Goal: Task Accomplishment & Management: Use online tool/utility

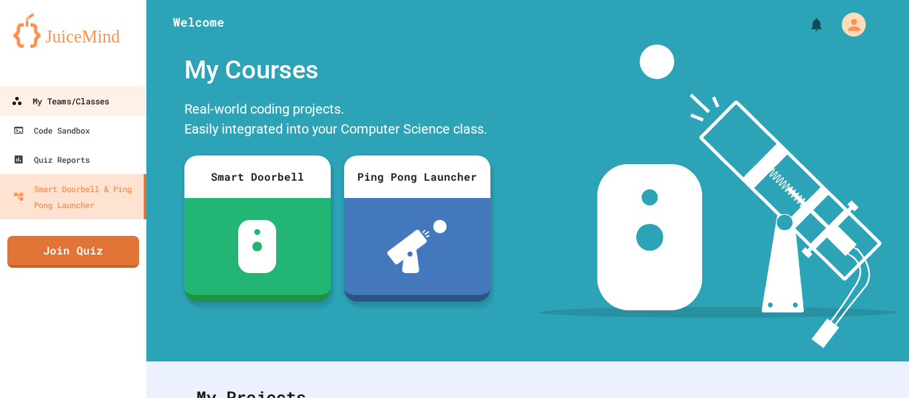
click at [104, 93] on div "My Teams/Classes" at bounding box center [60, 101] width 98 height 17
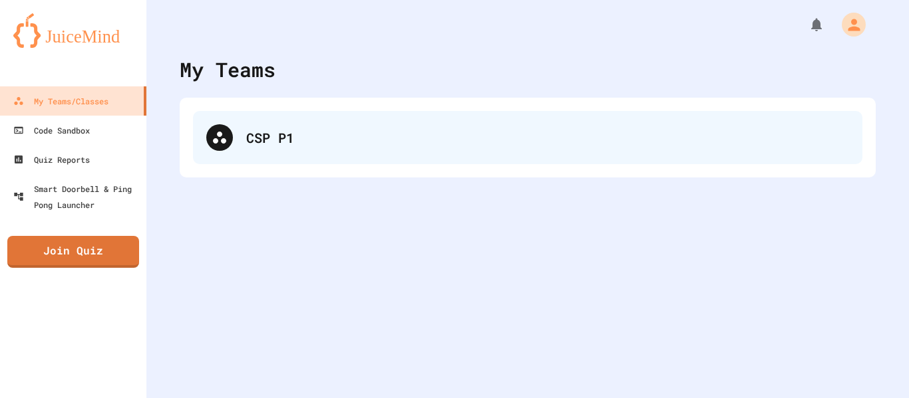
click at [235, 137] on div "CSP P1" at bounding box center [527, 137] width 669 height 53
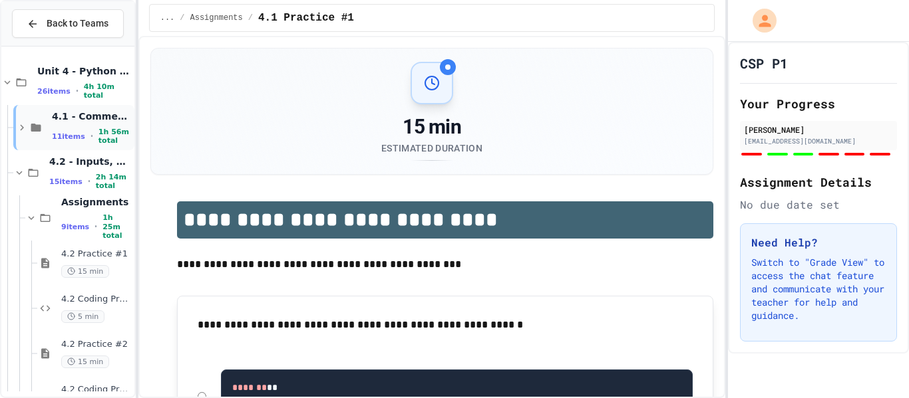
scroll to position [355, 0]
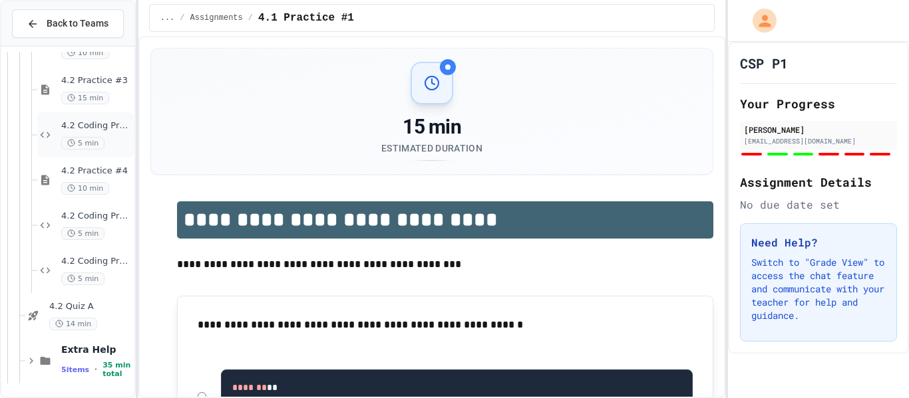
click at [98, 124] on span "4.2 Coding Practice #3" at bounding box center [96, 125] width 71 height 11
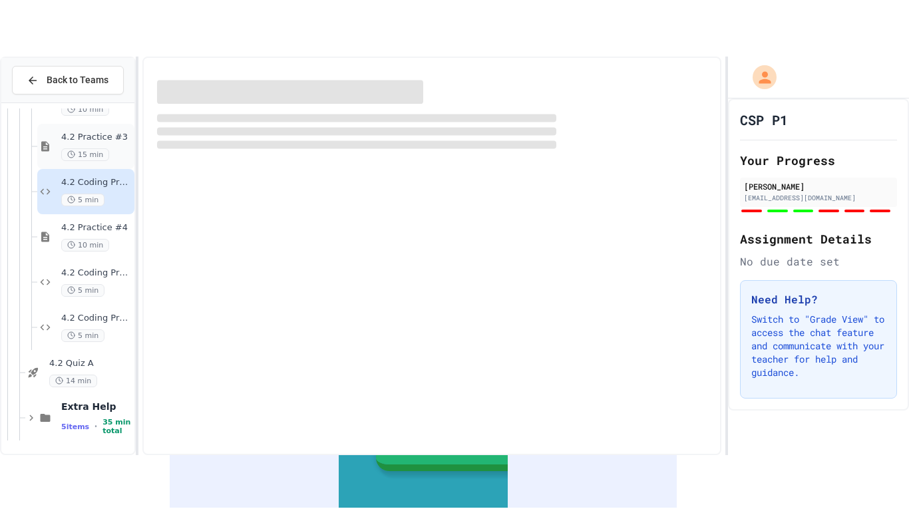
scroll to position [339, 0]
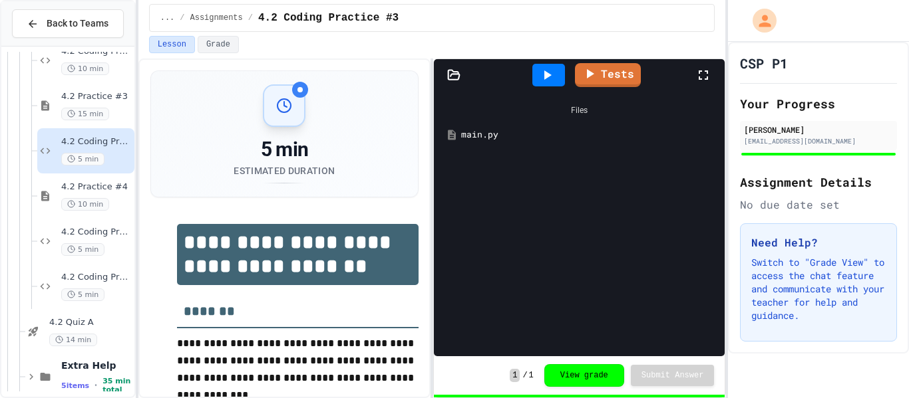
click at [516, 129] on div "main.py" at bounding box center [588, 134] width 255 height 13
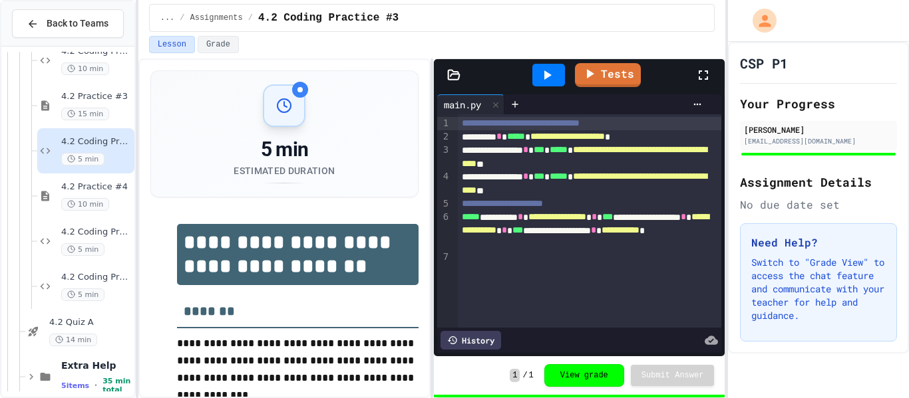
click at [706, 71] on icon at bounding box center [702, 75] width 9 height 9
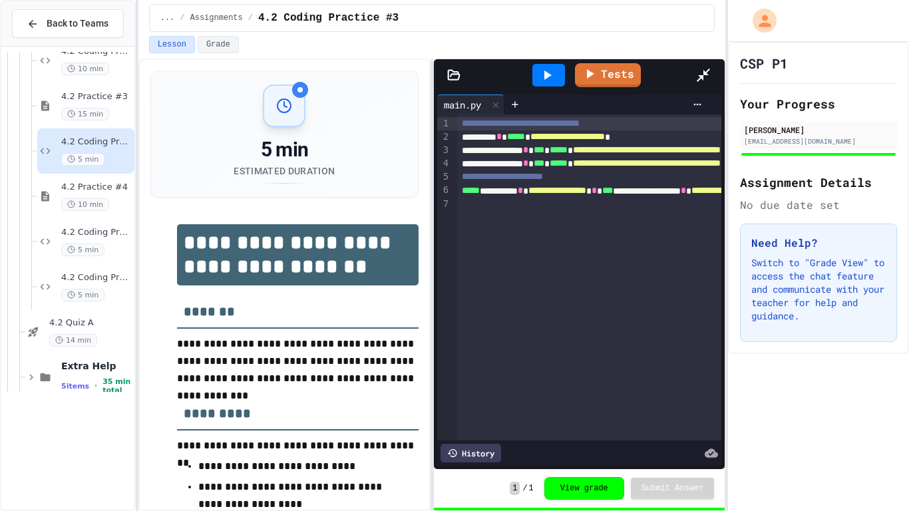
scroll to position [242, 0]
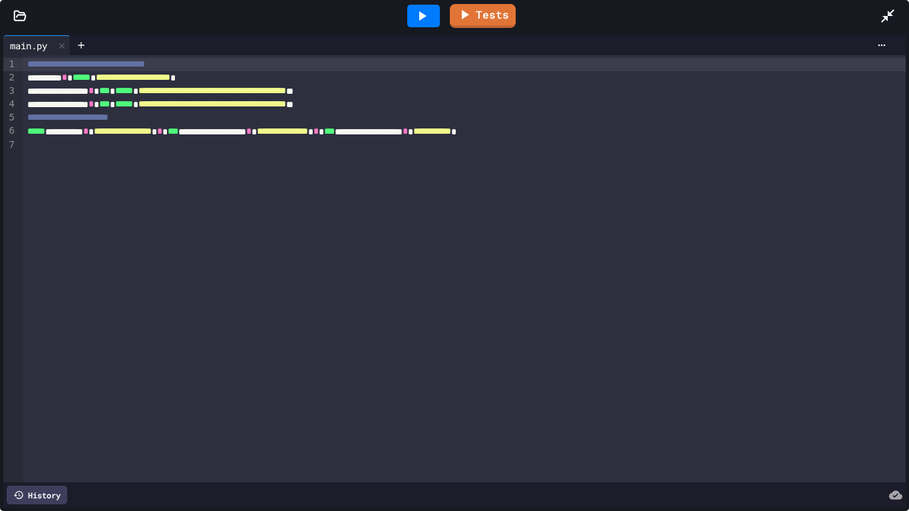
click at [430, 23] on icon at bounding box center [422, 16] width 16 height 16
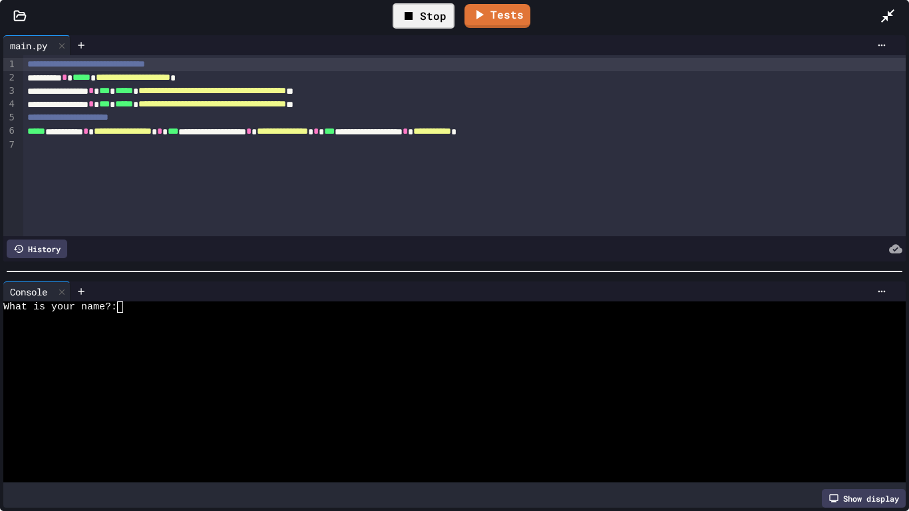
click at [178, 313] on div at bounding box center [449, 318] width 892 height 11
type textarea "*"
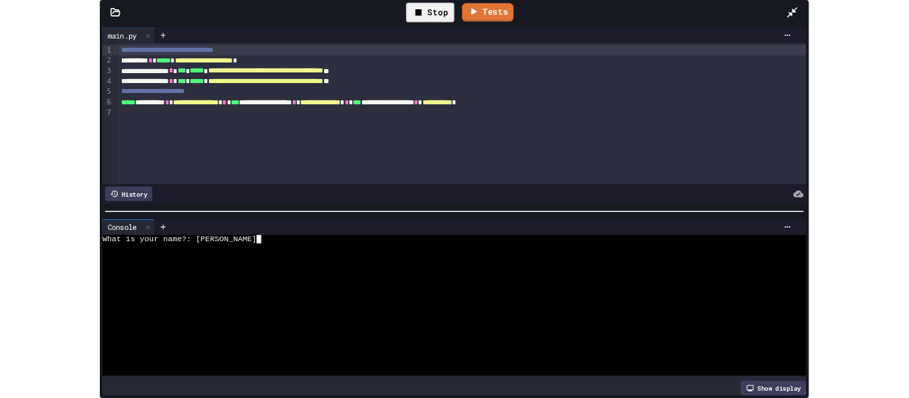
scroll to position [0, 0]
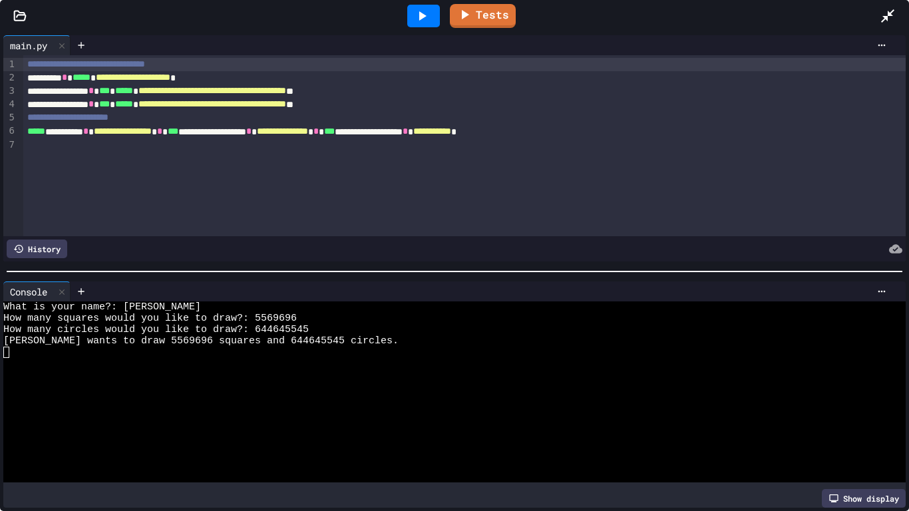
click at [892, 13] on icon at bounding box center [887, 16] width 16 height 16
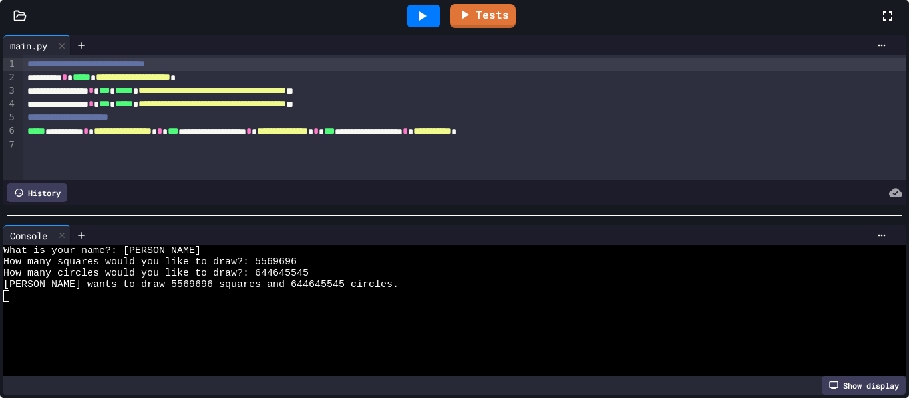
scroll to position [11, 0]
